Goal: Task Accomplishment & Management: Use online tool/utility

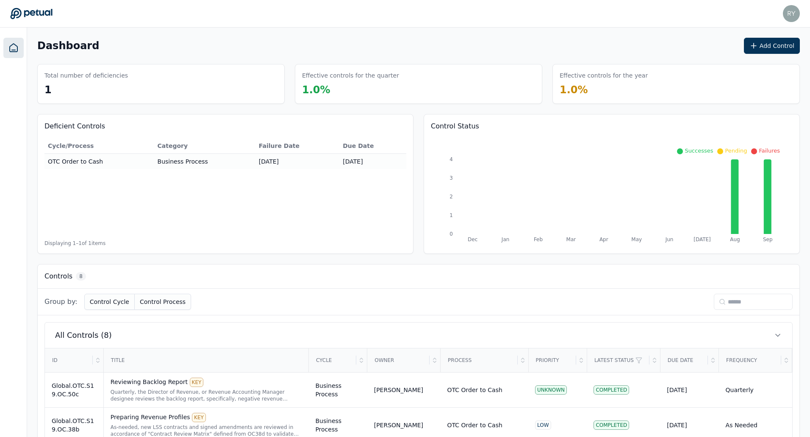
drag, startPoint x: 792, startPoint y: 0, endPoint x: 550, endPoint y: 43, distance: 246.3
drag, startPoint x: 550, startPoint y: 43, endPoint x: 483, endPoint y: 40, distance: 67.0
click at [150, 383] on div "Reviewing Backlog Report KEY" at bounding box center [207, 382] width 192 height 9
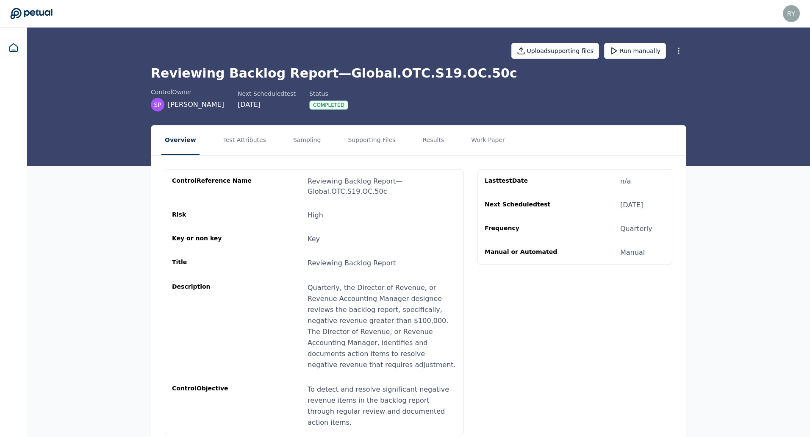
scroll to position [4, 0]
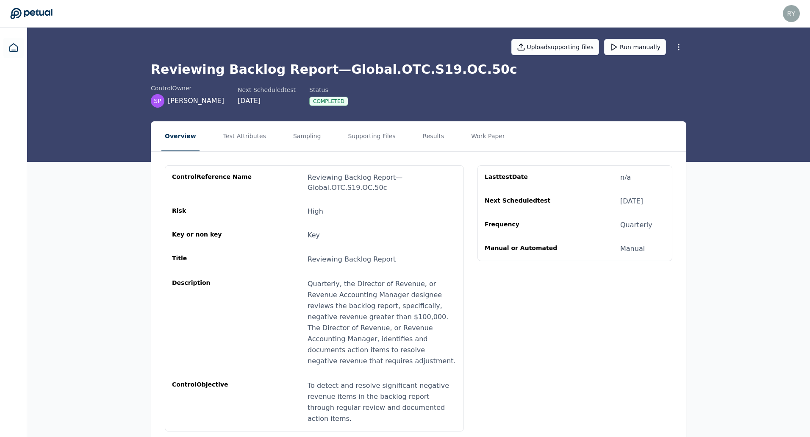
click at [376, 286] on div "Quarterly, the Director of Revenue, or Revenue Accounting Manager designee revi…" at bounding box center [382, 322] width 149 height 88
click at [234, 134] on button "Test Attributes" at bounding box center [245, 137] width 50 height 30
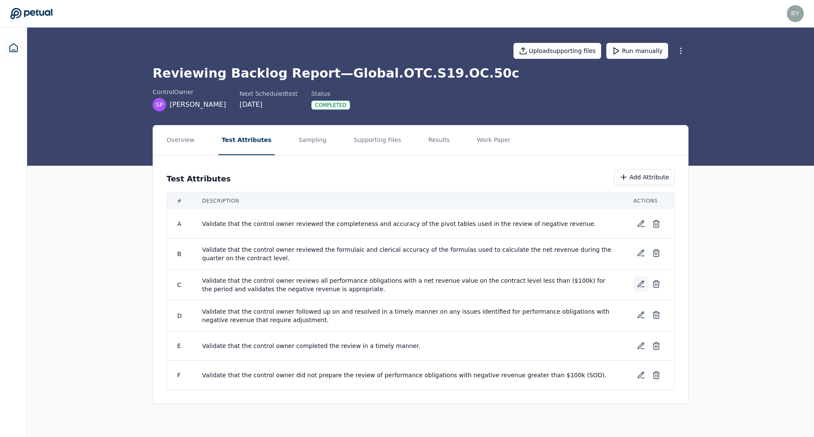
click at [637, 283] on icon at bounding box center [641, 284] width 8 height 8
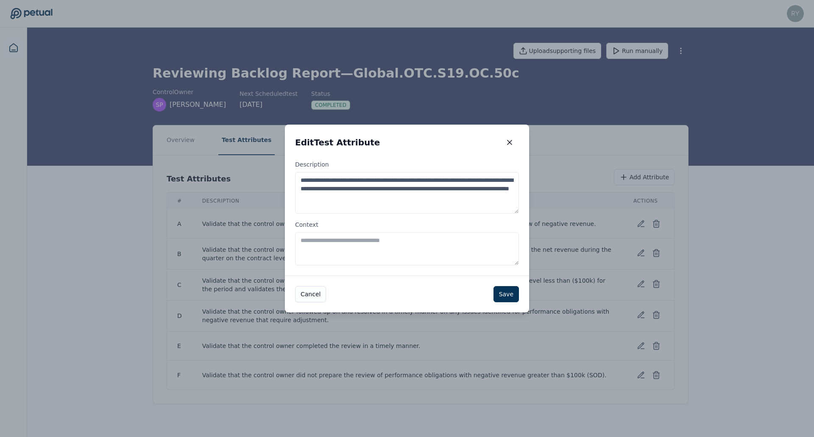
click at [398, 244] on textarea "Context" at bounding box center [407, 248] width 224 height 33
click at [413, 246] on textarea "Context" at bounding box center [407, 248] width 224 height 33
type textarea "*"
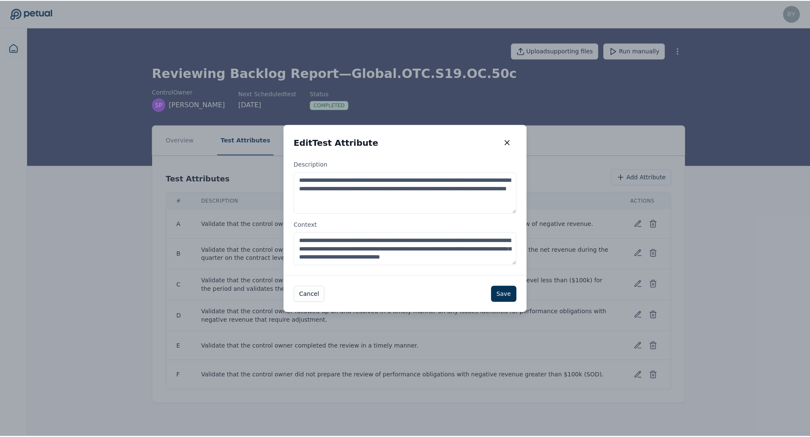
scroll to position [5, 0]
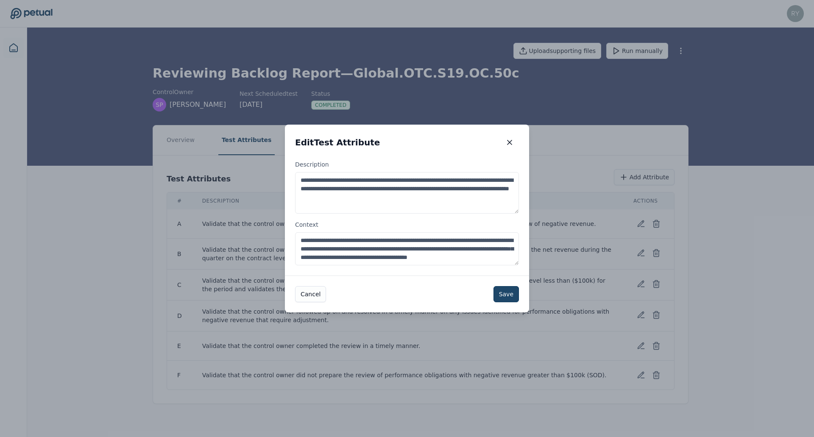
type textarea "**********"
click at [504, 292] on button "Save" at bounding box center [505, 294] width 25 height 16
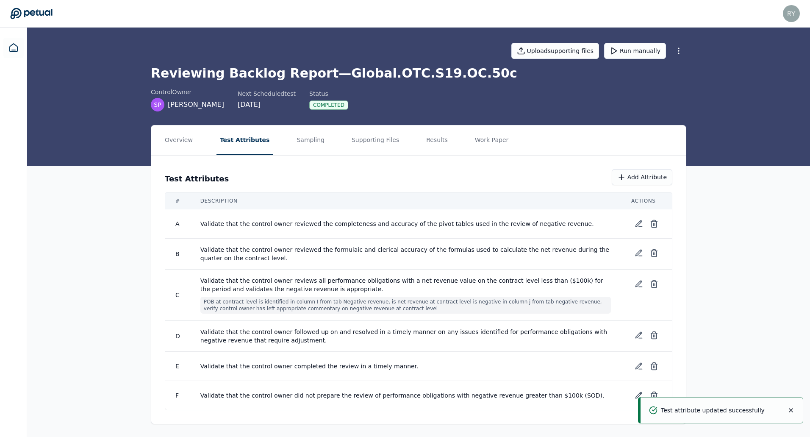
scroll to position [1, 0]
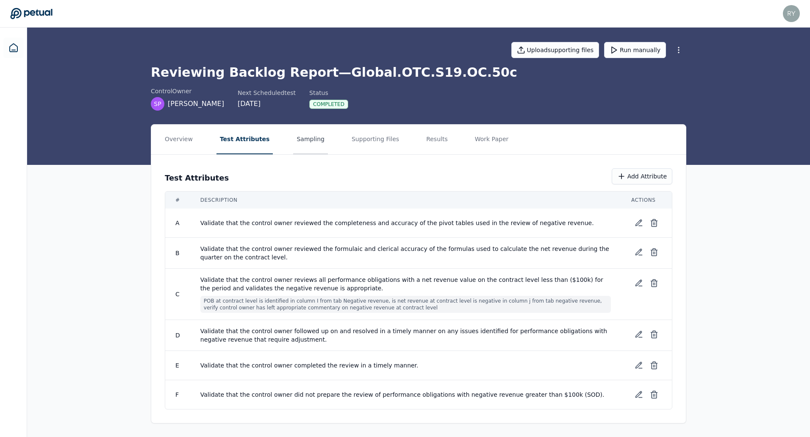
click at [308, 144] on button "Sampling" at bounding box center [310, 140] width 35 height 30
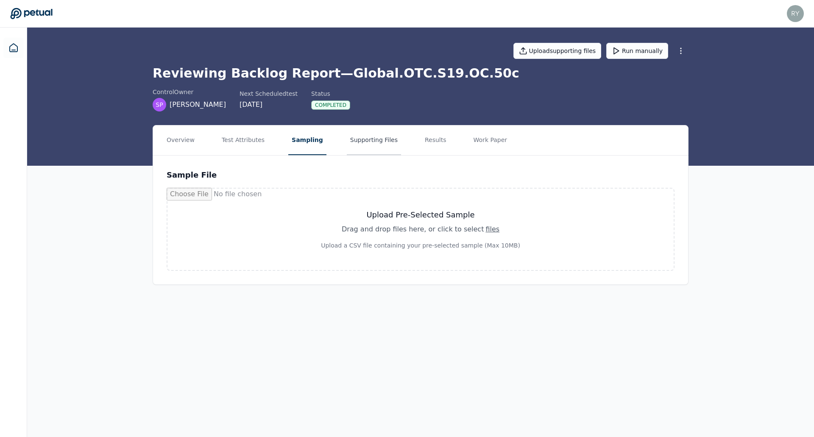
click at [368, 137] on button "Supporting Files" at bounding box center [374, 140] width 54 height 30
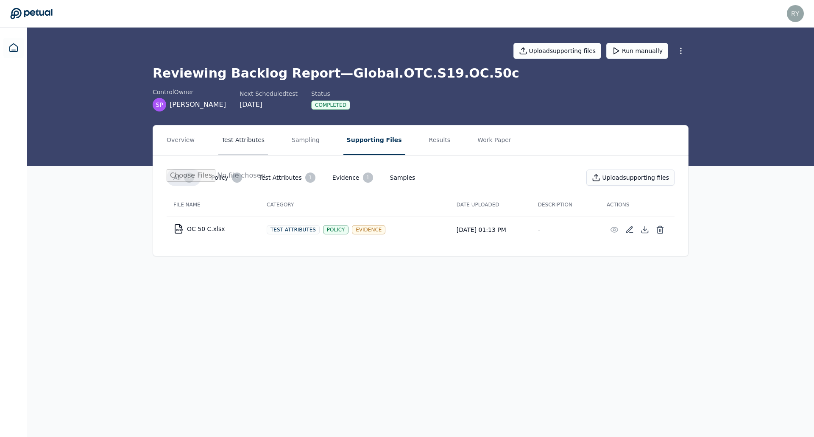
click at [247, 137] on button "Test Attributes" at bounding box center [243, 140] width 50 height 30
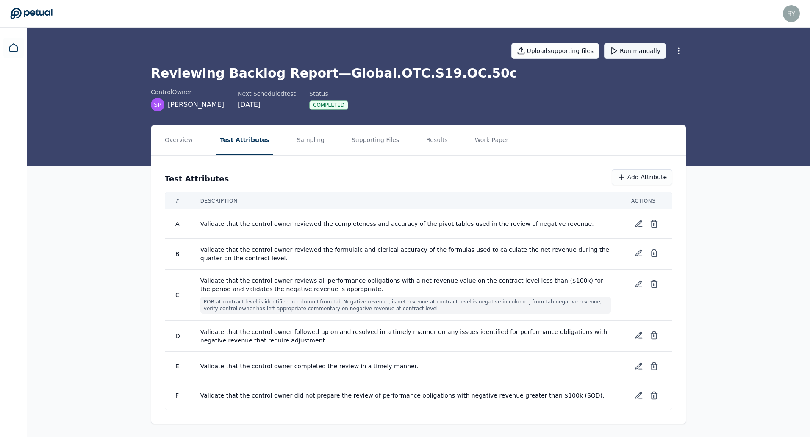
click at [633, 51] on button "Run manually" at bounding box center [635, 51] width 62 height 16
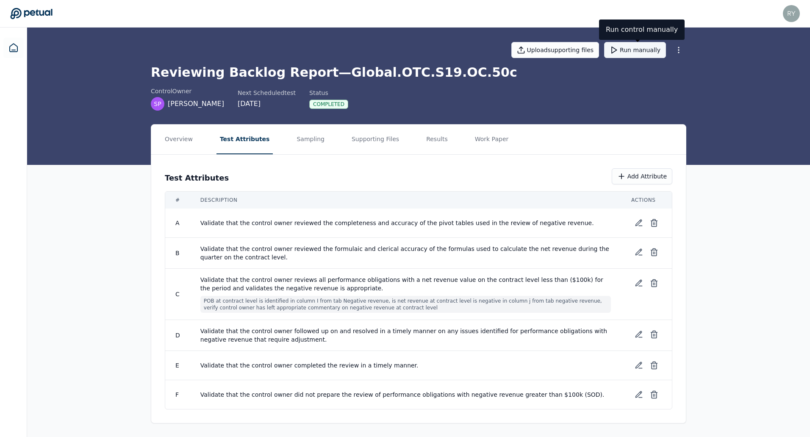
click at [624, 50] on button "Run manually" at bounding box center [635, 50] width 62 height 16
